Goal: Information Seeking & Learning: Learn about a topic

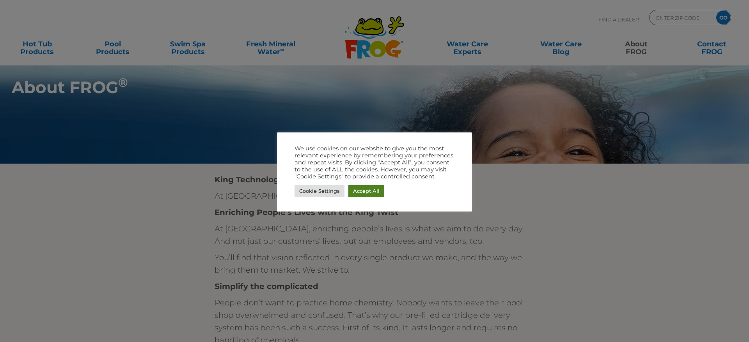
click at [368, 189] on link "Accept All" at bounding box center [366, 191] width 36 height 12
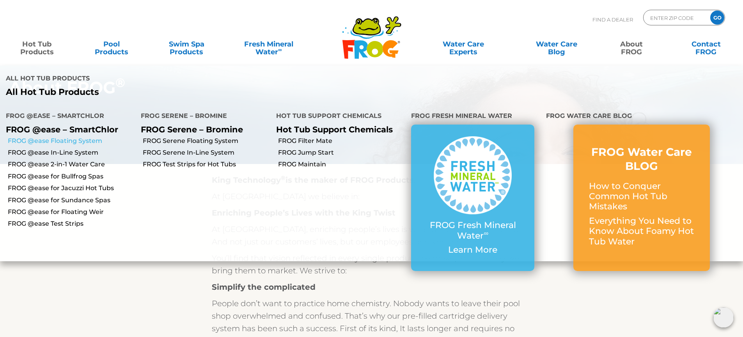
click at [66, 136] on link "FROG @ease Floating System" at bounding box center [71, 140] width 127 height 9
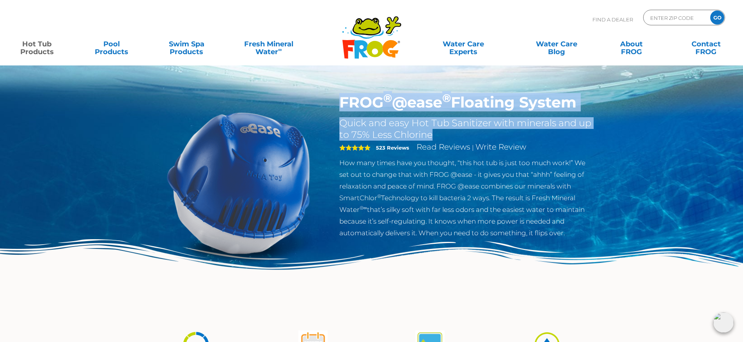
drag, startPoint x: 434, startPoint y: 135, endPoint x: 339, endPoint y: 108, distance: 98.5
click at [339, 108] on div "FROG ® @ease ® Floating System Quick and easy Hot Tub Sanitizer with minerals a…" at bounding box center [466, 166] width 255 height 145
copy div "FROG ® @ease ® Floating System Quick and easy Hot Tub Sanitizer with minerals a…"
click at [508, 139] on h2 "Quick and easy Hot Tub Sanitizer with minerals and up to 75% Less Chlorine" at bounding box center [466, 128] width 255 height 23
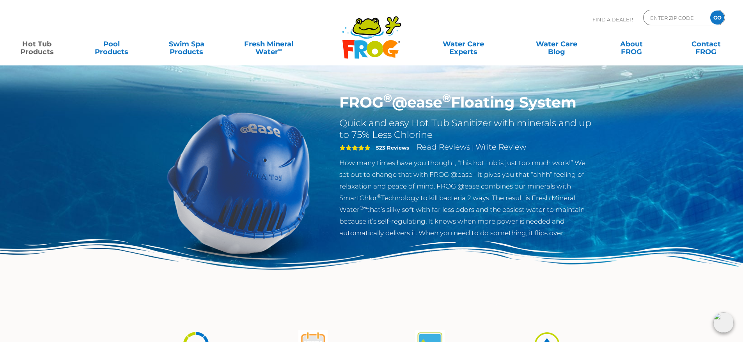
drag, startPoint x: 342, startPoint y: 100, endPoint x: 573, endPoint y: 233, distance: 266.4
click at [573, 233] on div "FROG ® @ease ® Floating System Quick and easy Hot Tub Sanitizer with minerals a…" at bounding box center [466, 166] width 255 height 145
copy div "FROG ® @ease ® Floating System Quick and easy Hot Tub Sanitizer with minerals a…"
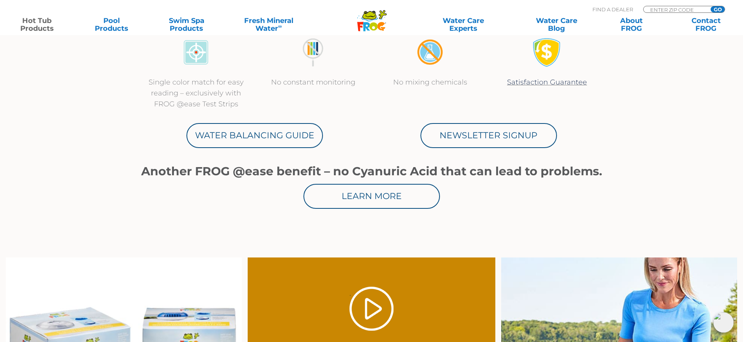
scroll to position [390, 0]
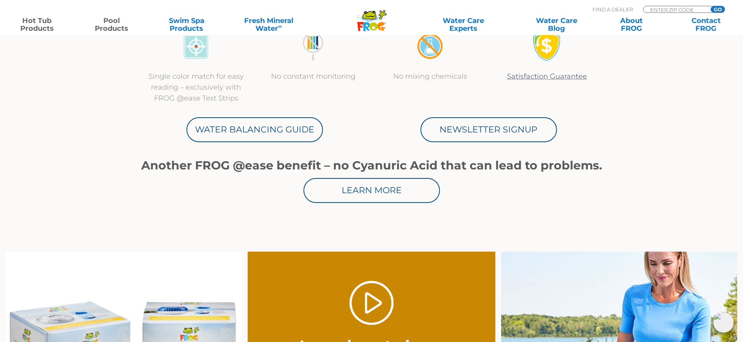
click at [119, 30] on link "Pool Products" at bounding box center [112, 25] width 58 height 16
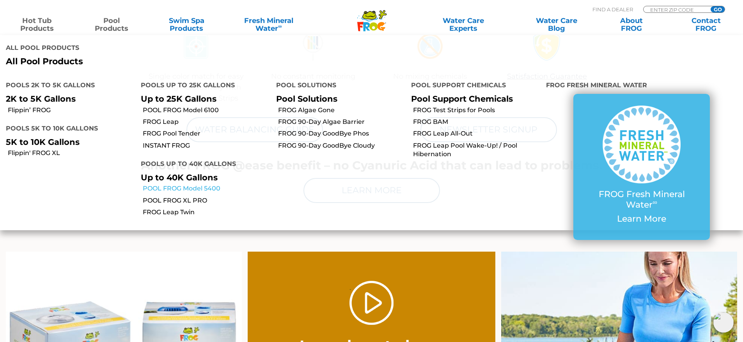
click at [184, 184] on link "POOL FROG Model 5400" at bounding box center [206, 188] width 127 height 9
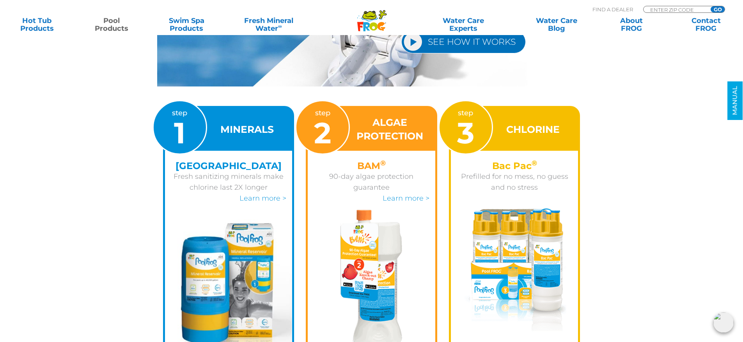
scroll to position [1092, 0]
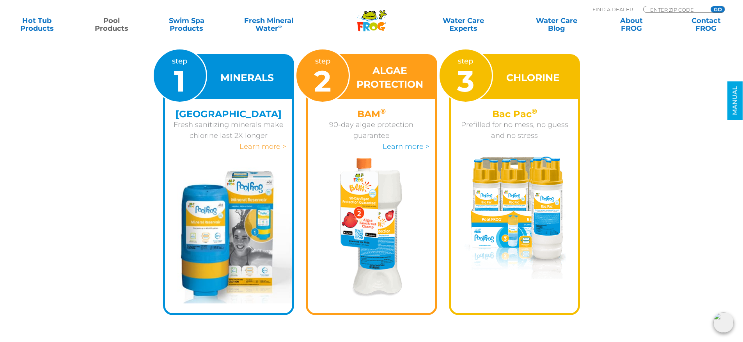
click at [267, 145] on link "Learn more >" at bounding box center [262, 146] width 47 height 9
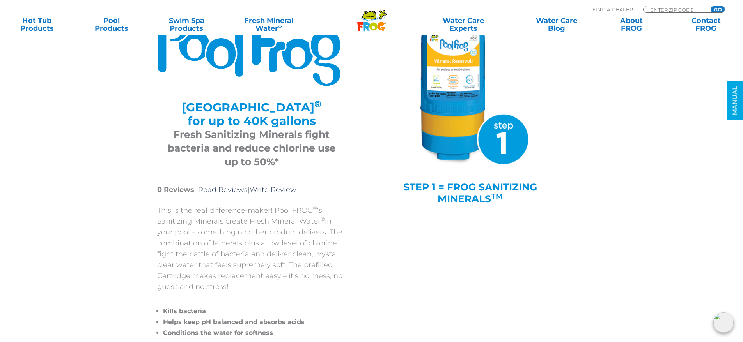
scroll to position [39, 0]
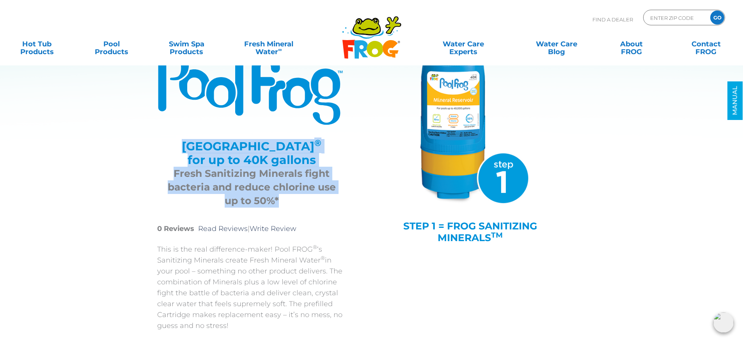
drag, startPoint x: 278, startPoint y: 202, endPoint x: 198, endPoint y: 152, distance: 94.3
click at [198, 152] on div "Mineral Reservoir ® for up to 40K gallons Fresh Sanitizing Minerals fight bacte…" at bounding box center [251, 172] width 189 height 84
copy div "Mineral Reservoir ® for up to 40K gallons Fresh Sanitizing Minerals fight bacte…"
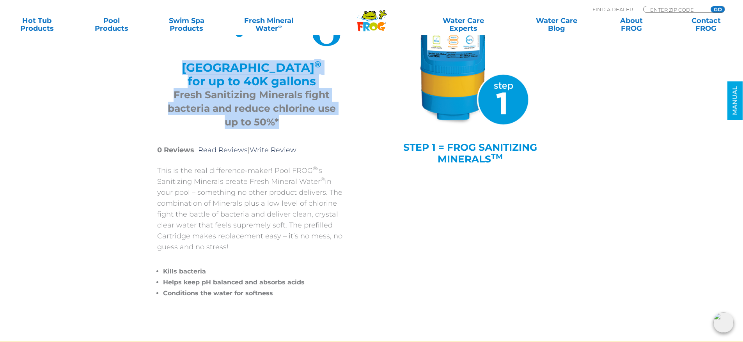
scroll to position [156, 0]
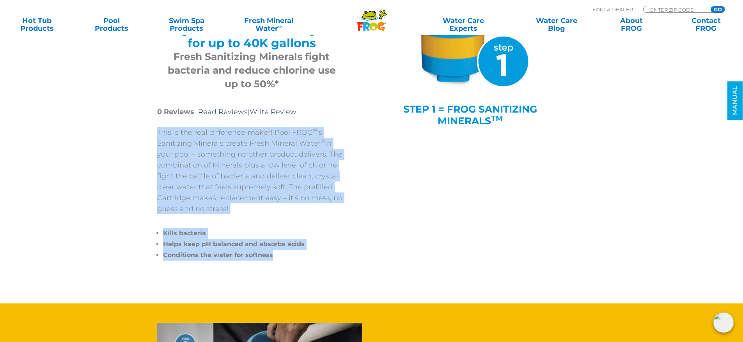
drag, startPoint x: 280, startPoint y: 255, endPoint x: 156, endPoint y: 136, distance: 172.4
click at [156, 136] on div "POOL FROG® Mineral Reservoir Mineral Reservoir ® for up to 40K gallons Fresh Sa…" at bounding box center [366, 98] width 456 height 411
copy div "This is the real difference-maker! Pool FROG ® ‘s Sanitizing Minerals create Fr…"
